Goal: Navigation & Orientation: Find specific page/section

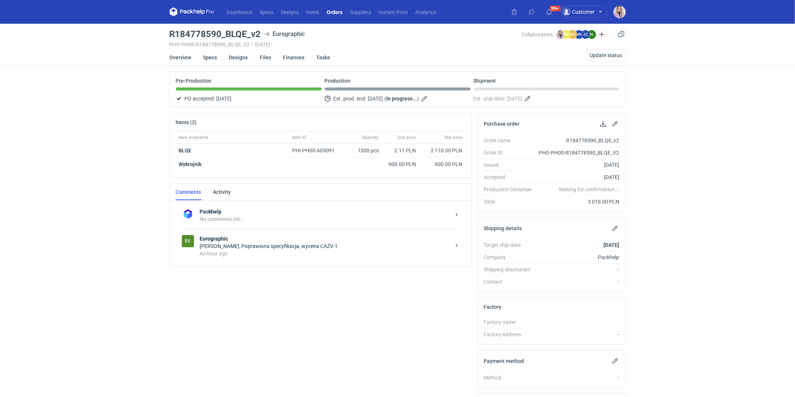
click at [110, 245] on div "Dashboard Specs Designs Items Orders Suppliers Instant Price Analytics 99+ Cust…" at bounding box center [397, 198] width 795 height 397
click at [119, 215] on div "Dashboard Specs Designs Items Orders Suppliers Instant Price Analytics 99+ 99+ …" at bounding box center [397, 198] width 795 height 397
click at [376, 322] on div "Items (2) Item nickname Item ID Quantity Unit price Net total VCVS PHI-PH00-A08…" at bounding box center [321, 287] width 308 height 348
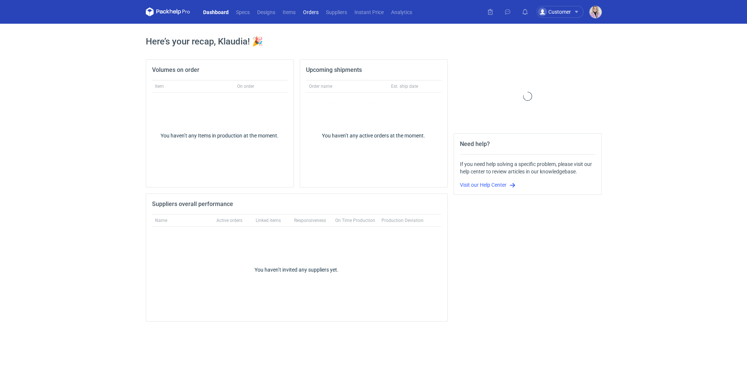
click at [310, 9] on link "Orders" at bounding box center [311, 11] width 23 height 9
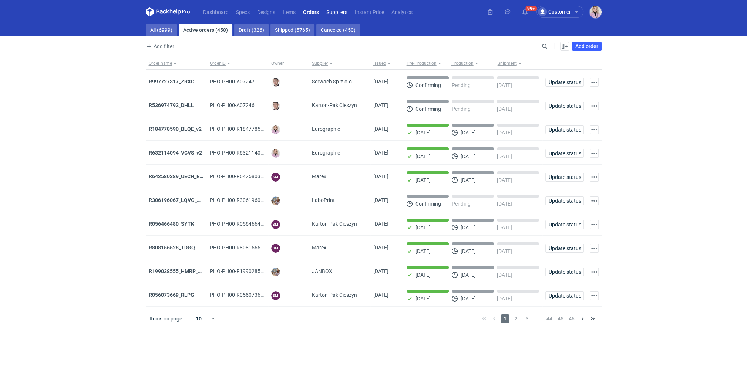
click at [331, 14] on link "Suppliers" at bounding box center [337, 11] width 29 height 9
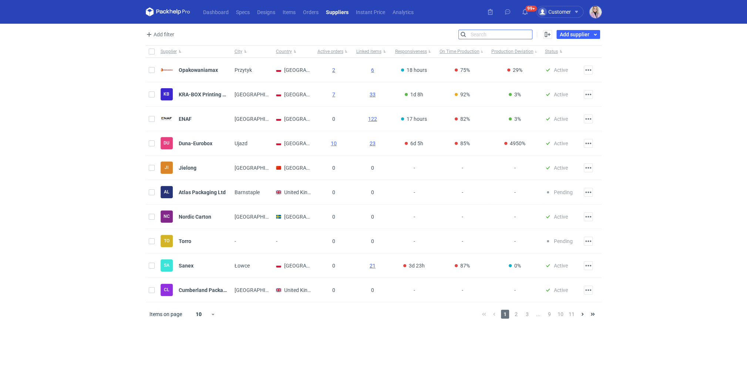
click at [527, 32] on input "Search" at bounding box center [495, 34] width 73 height 9
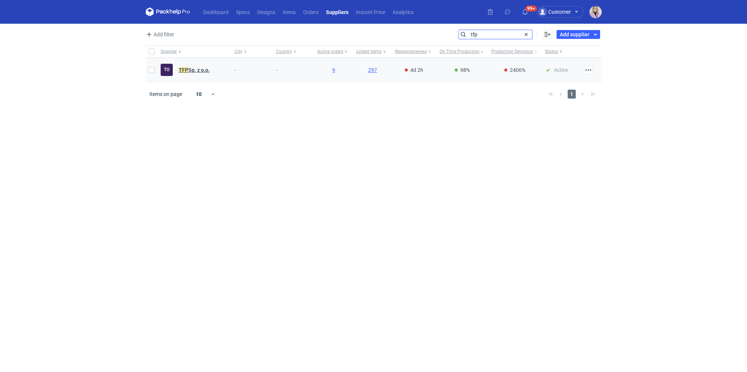
type input "tfp"
click at [194, 70] on strong "TFP Sp. z o.o." at bounding box center [194, 70] width 31 height 6
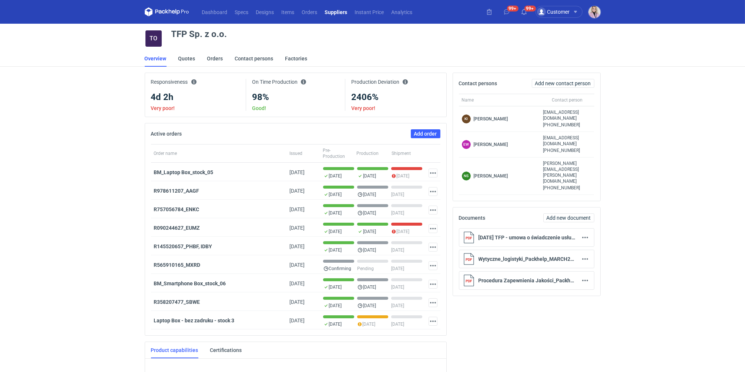
click at [121, 87] on div "Dashboard Specs Designs Items Orders Suppliers Instant Price Analytics 99+ 99+ …" at bounding box center [372, 186] width 745 height 372
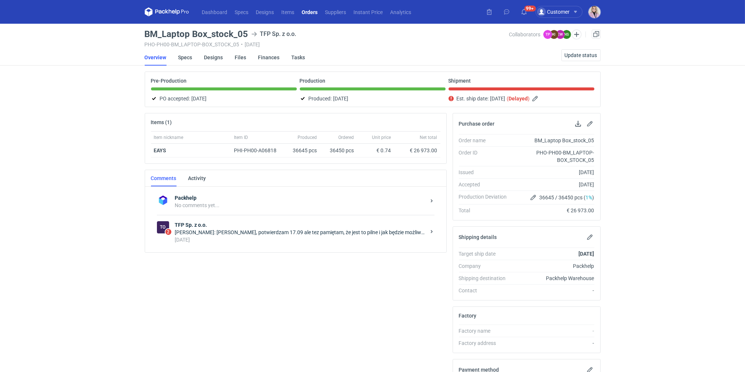
click at [279, 228] on div "[PERSON_NAME]: [PERSON_NAME], potwierdzam 17.09 ale tez pamiętam, że jest to pi…" at bounding box center [300, 231] width 251 height 7
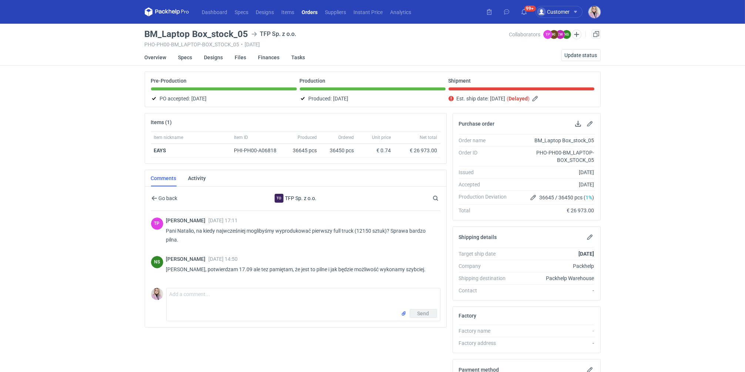
click at [107, 202] on div "Dashboard Specs Designs Items Orders Suppliers Instant Price Analytics 99+ Cust…" at bounding box center [372, 186] width 745 height 372
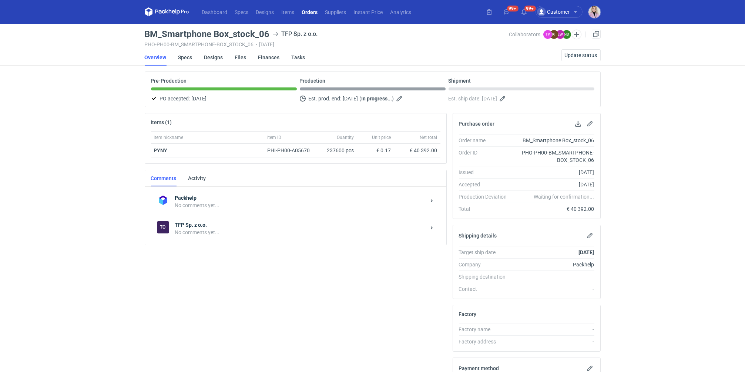
click at [310, 12] on link "Orders" at bounding box center [309, 11] width 23 height 9
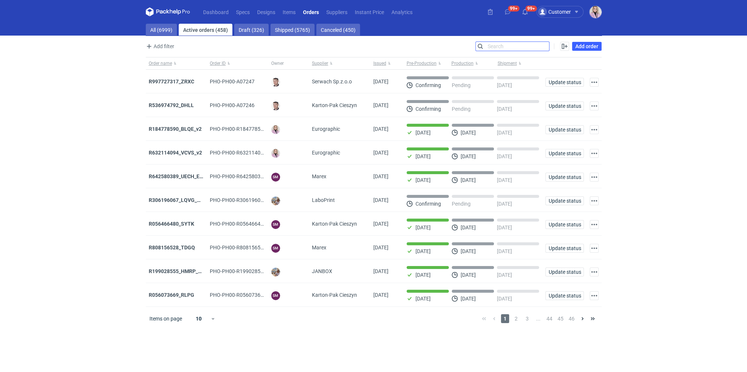
click at [544, 45] on input "Search" at bounding box center [512, 46] width 73 height 9
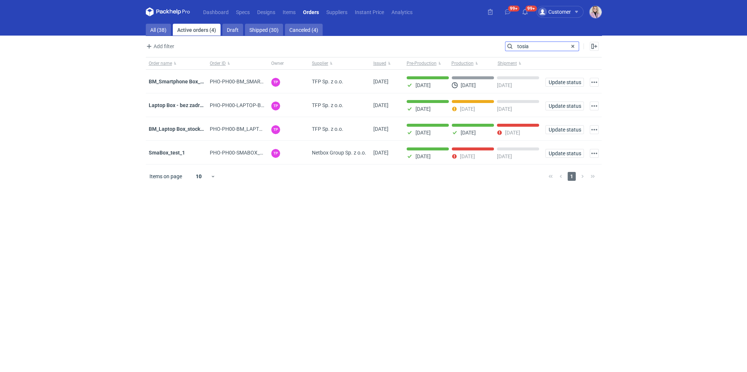
type input "tosia"
click at [151, 33] on link "All (38)" at bounding box center [158, 30] width 25 height 12
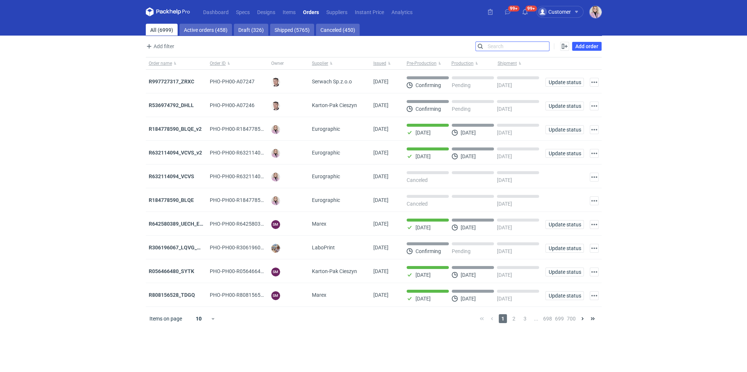
click at [505, 44] on input "Search" at bounding box center [512, 46] width 73 height 9
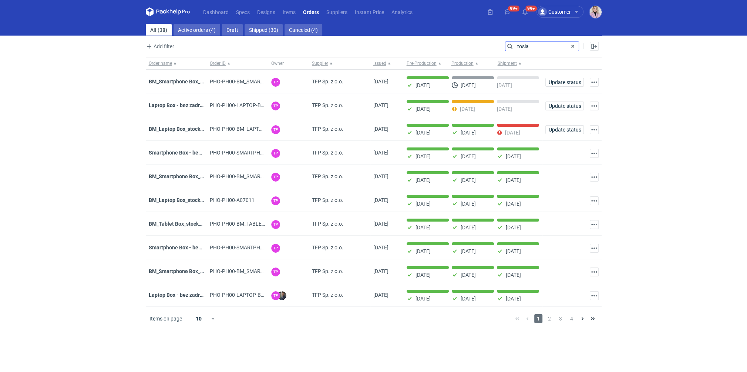
type input "tosia"
click at [341, 15] on link "Suppliers" at bounding box center [337, 11] width 29 height 9
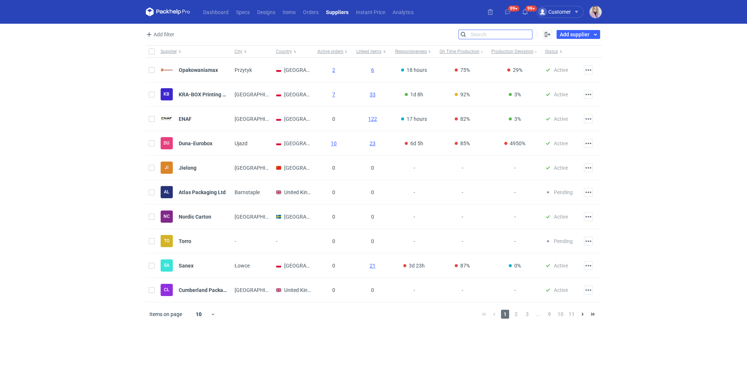
click at [526, 33] on input "Search" at bounding box center [495, 34] width 73 height 9
click at [521, 35] on input "Search" at bounding box center [495, 34] width 73 height 9
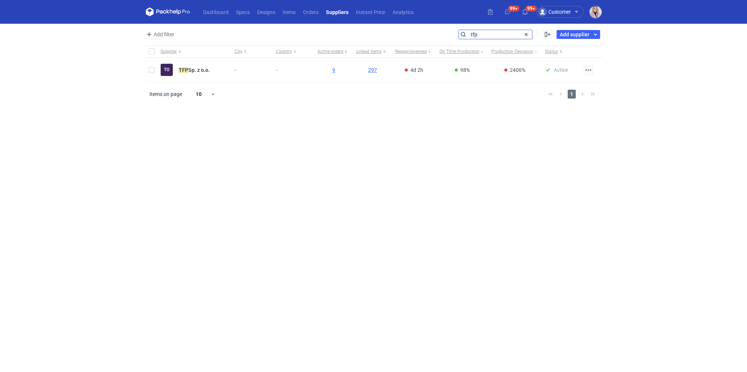
type input "tfp"
click at [197, 66] on div "To TFP Sp. z o.o." at bounding box center [185, 70] width 49 height 12
click at [197, 67] on strong "TFP Sp. z o.o." at bounding box center [194, 70] width 31 height 6
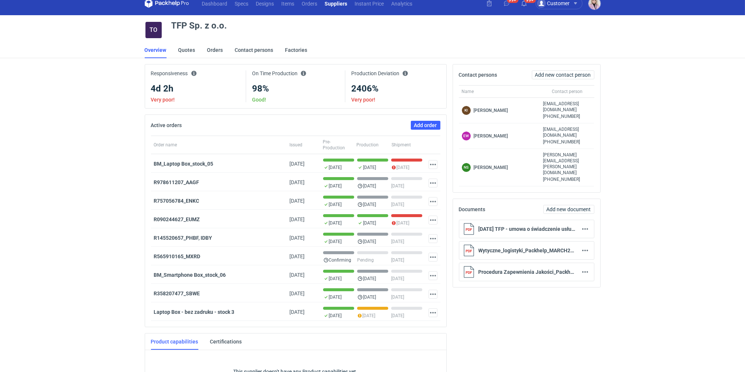
scroll to position [9, 0]
